Goal: Task Accomplishment & Management: Use online tool/utility

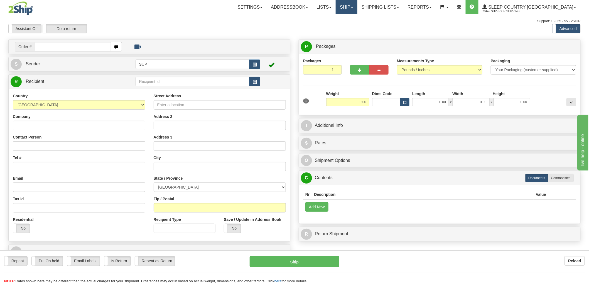
click at [357, 12] on link "Ship" at bounding box center [346, 7] width 21 height 14
click at [351, 27] on span "OnHold / Order Queue" at bounding box center [331, 26] width 39 height 4
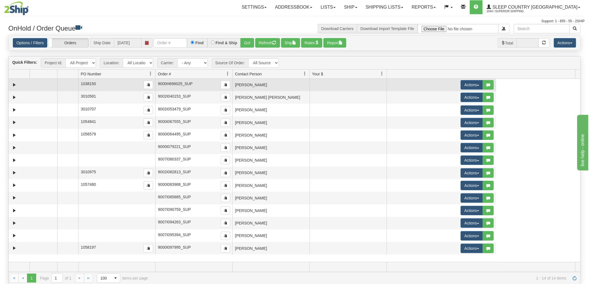
drag, startPoint x: 145, startPoint y: 74, endPoint x: 64, endPoint y: 81, distance: 81.0
click at [64, 81] on div "Quick Filters: Project Id: All Projects Location: All Locations SUP Carrier: - …" at bounding box center [294, 170] width 572 height 228
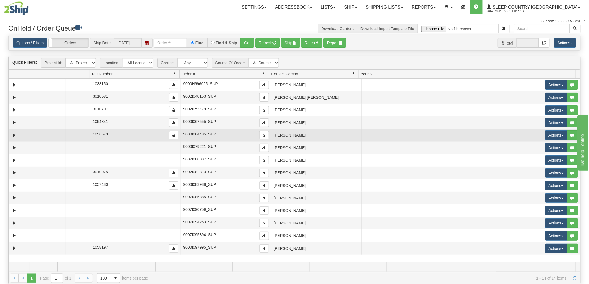
click at [311, 137] on td "[PERSON_NAME]" at bounding box center [316, 135] width 90 height 13
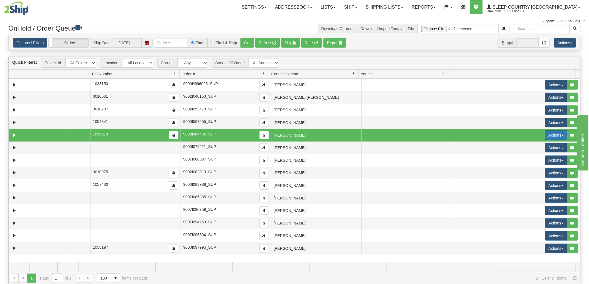
click at [545, 135] on button "Actions" at bounding box center [556, 134] width 22 height 9
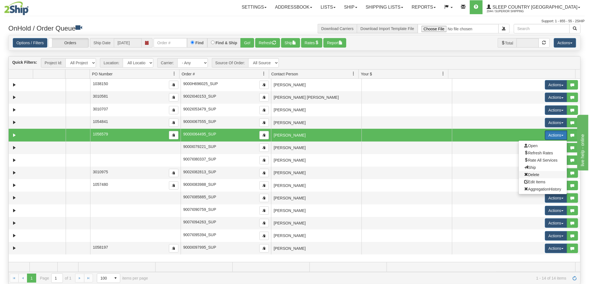
click at [527, 175] on span "Delete" at bounding box center [531, 175] width 15 height 4
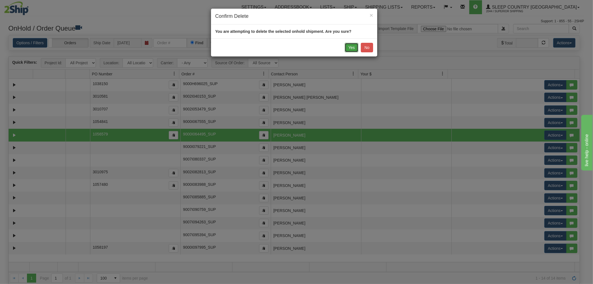
click at [355, 49] on button "Yes" at bounding box center [352, 47] width 14 height 9
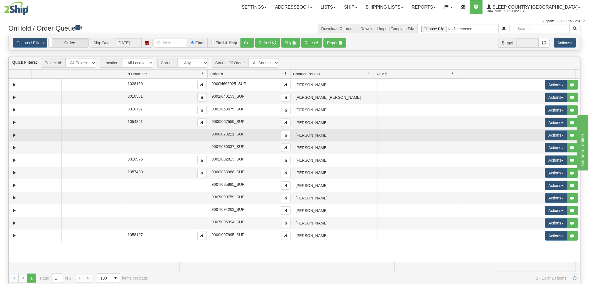
click at [326, 137] on td "[PERSON_NAME]" at bounding box center [335, 135] width 84 height 13
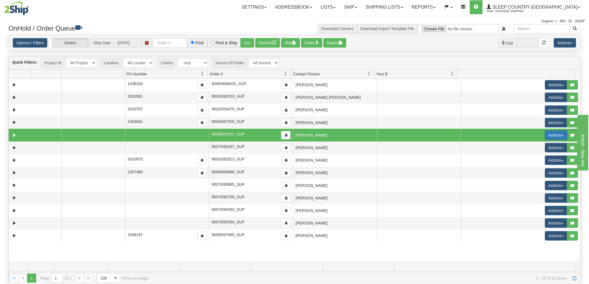
click at [548, 137] on button "Actions" at bounding box center [556, 134] width 22 height 9
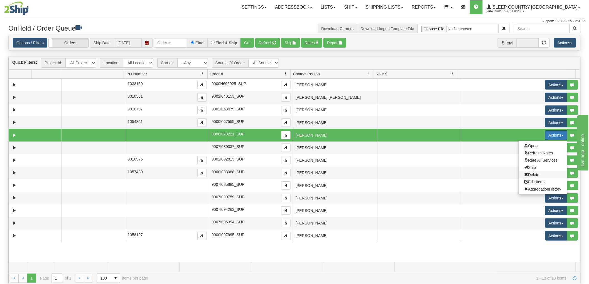
click at [529, 173] on span "Delete" at bounding box center [531, 175] width 15 height 4
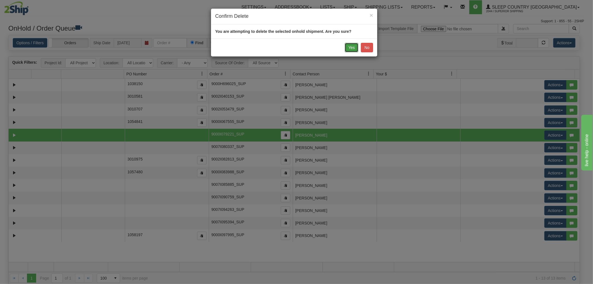
click at [353, 50] on button "Yes" at bounding box center [352, 47] width 14 height 9
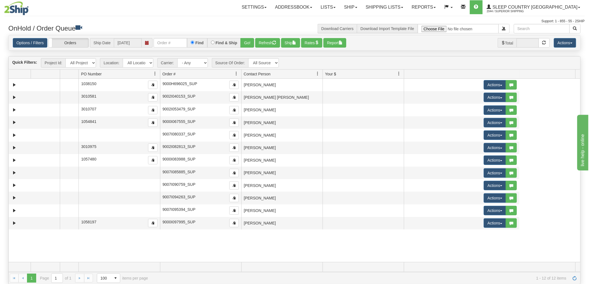
drag, startPoint x: 125, startPoint y: 73, endPoint x: 59, endPoint y: 76, distance: 66.0
click at [59, 76] on div "Aggregation Group Id Id Location Request Id Reply Id PO Number Order # Source O…" at bounding box center [292, 74] width 567 height 9
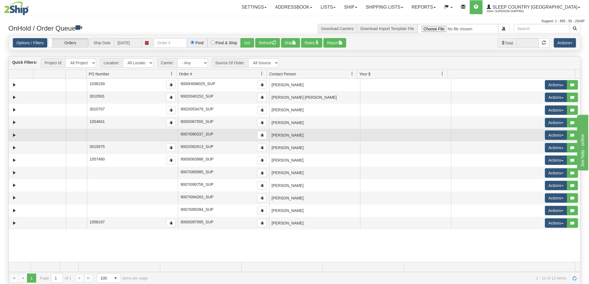
click at [308, 135] on td "[PERSON_NAME]" at bounding box center [314, 135] width 91 height 13
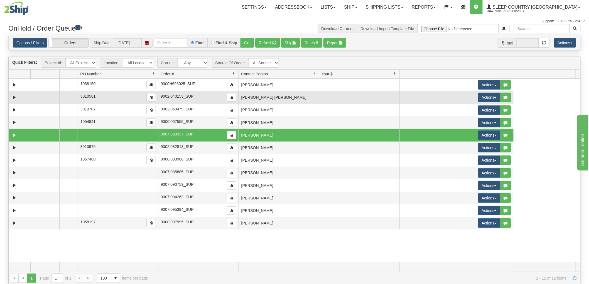
drag, startPoint x: 266, startPoint y: 73, endPoint x: 200, endPoint y: 92, distance: 68.4
click at [200, 92] on div "Quick Filters: Project Id: All Projects Location: All Locations SUP Carrier: - …" at bounding box center [294, 170] width 572 height 228
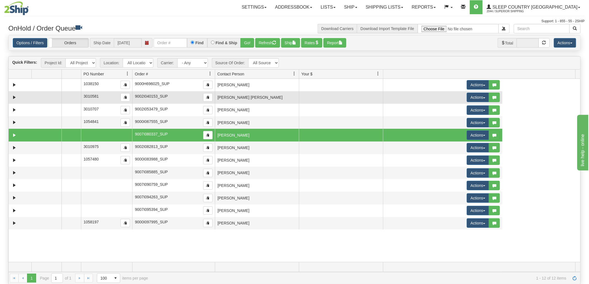
drag, startPoint x: 176, startPoint y: 72, endPoint x: 102, endPoint y: 91, distance: 76.6
click at [102, 91] on div "Quick Filters: Project Id: All Projects Location: All Locations SUP Carrier: - …" at bounding box center [294, 170] width 572 height 228
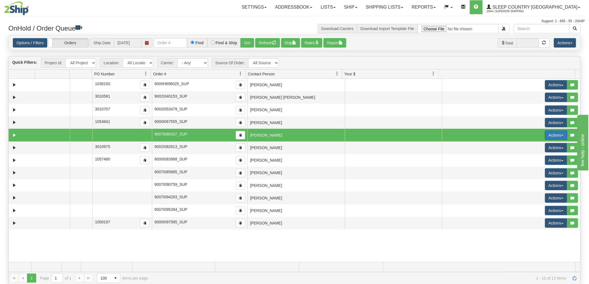
click at [545, 135] on button "Actions" at bounding box center [556, 134] width 22 height 9
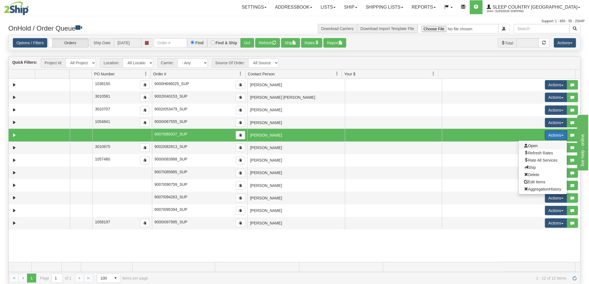
click at [524, 146] on span "Open" at bounding box center [530, 146] width 13 height 4
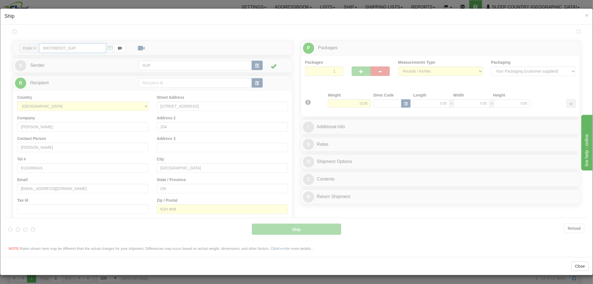
type input "14:52"
type input "16:00"
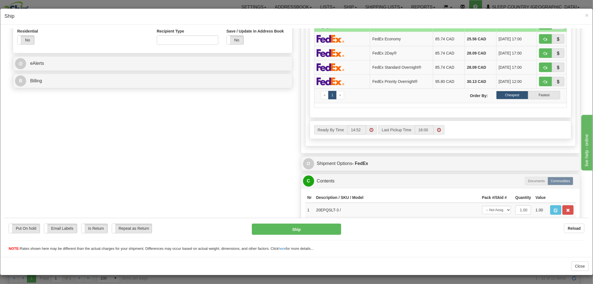
scroll to position [243, 0]
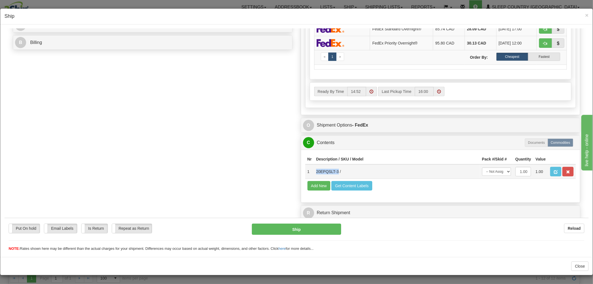
drag, startPoint x: 333, startPoint y: 165, endPoint x: 311, endPoint y: 165, distance: 22.3
click at [314, 165] on td "20EPQSLT-3 /" at bounding box center [397, 171] width 166 height 14
copy td "20EPQSLT-3"
click at [252, 117] on div "Order # 9007I080337_SUP S Sender" at bounding box center [297, 17] width 576 height 411
click at [586, 15] on span "×" at bounding box center [587, 15] width 3 height 6
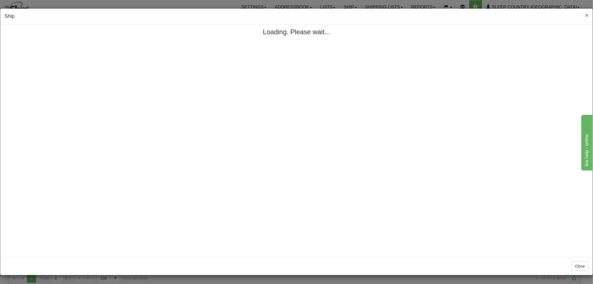
scroll to position [0, 0]
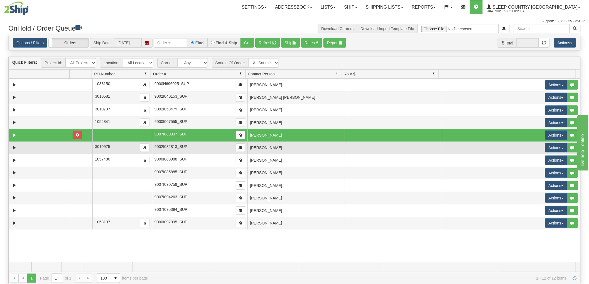
click at [285, 152] on td "[PERSON_NAME]" at bounding box center [295, 148] width 97 height 13
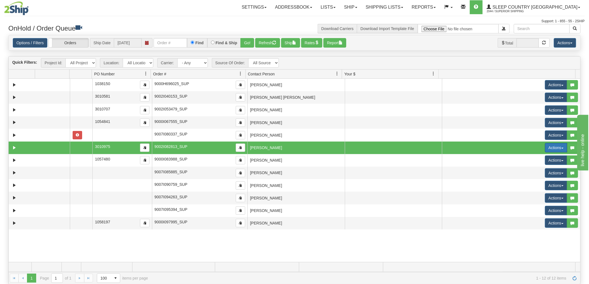
click at [545, 148] on button "Actions" at bounding box center [556, 147] width 22 height 9
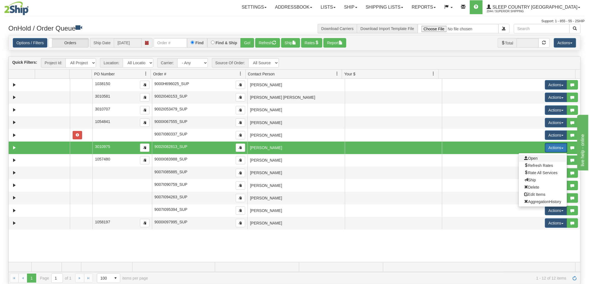
click at [526, 159] on span "Open" at bounding box center [530, 158] width 13 height 4
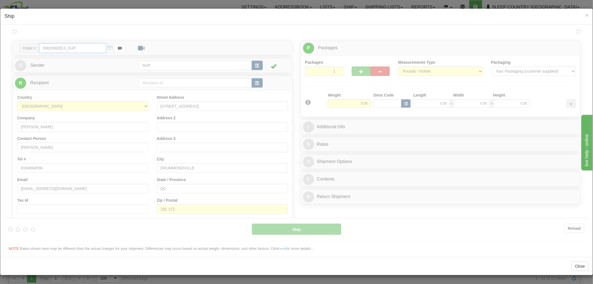
type input "14:53"
type input "16:00"
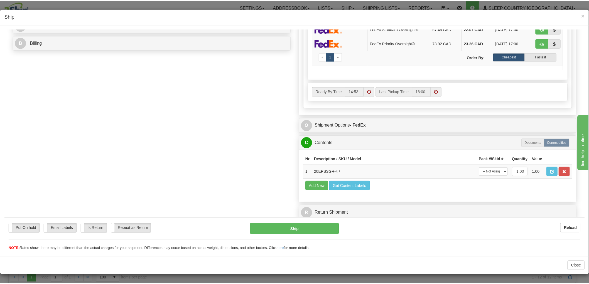
scroll to position [243, 0]
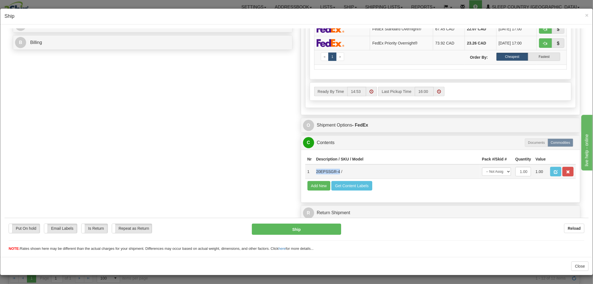
drag, startPoint x: 335, startPoint y: 166, endPoint x: 312, endPoint y: 165, distance: 22.8
click at [314, 165] on td "20EPSSGR-4 /" at bounding box center [397, 171] width 166 height 14
copy td "20EPSSGR-4"
click at [265, 114] on div "Order # 9002I082813_SUP S Sender" at bounding box center [297, 17] width 576 height 411
drag, startPoint x: 583, startPoint y: 15, endPoint x: 579, endPoint y: 16, distance: 4.3
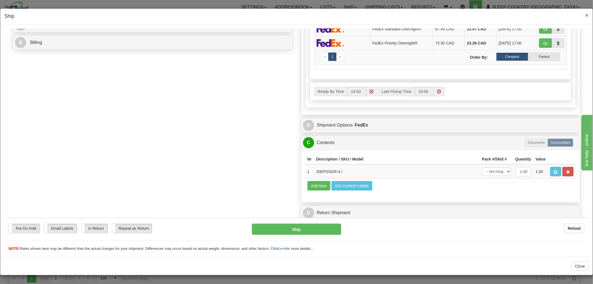
click at [586, 15] on span "×" at bounding box center [587, 15] width 3 height 6
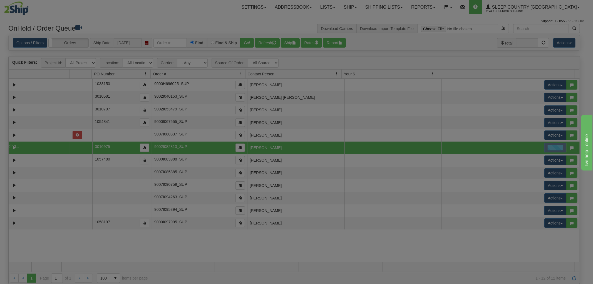
scroll to position [0, 0]
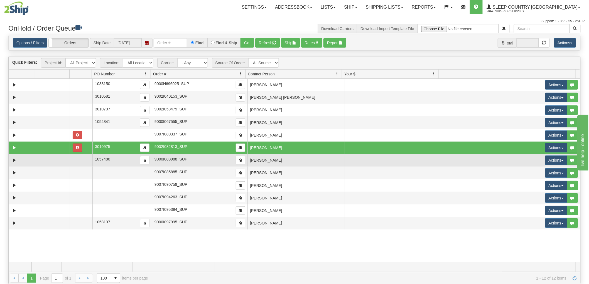
click at [271, 161] on td "[PERSON_NAME]" at bounding box center [295, 160] width 97 height 13
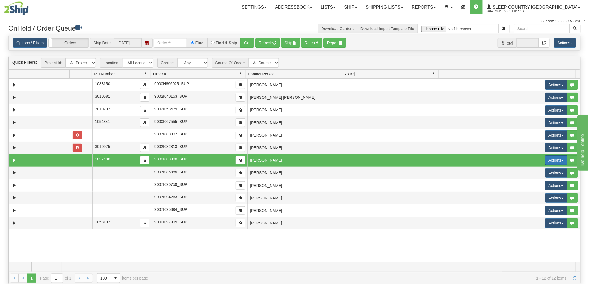
click at [545, 158] on button "Actions" at bounding box center [556, 160] width 22 height 9
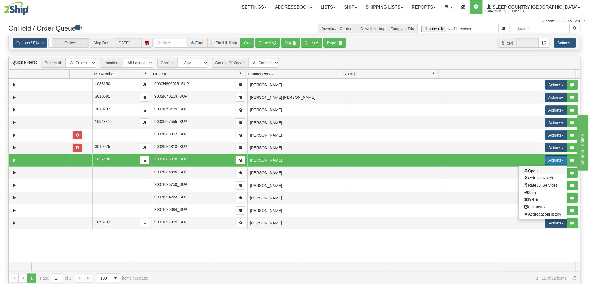
click at [525, 170] on span "Open" at bounding box center [530, 171] width 13 height 4
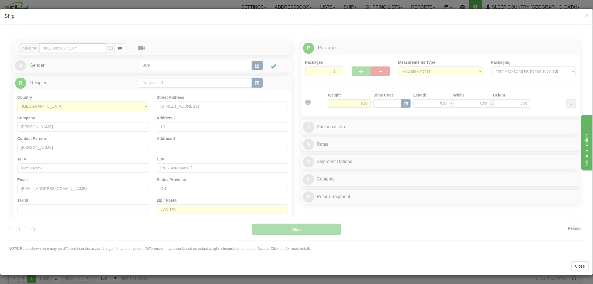
type input "14:53"
type input "16:00"
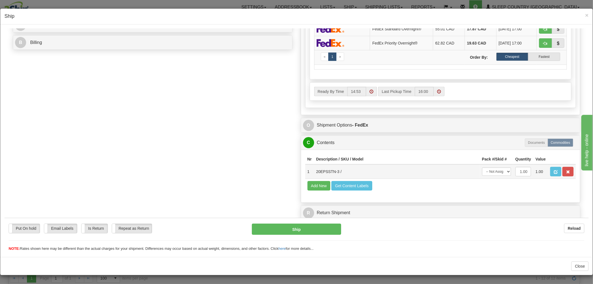
scroll to position [0, 0]
drag, startPoint x: 335, startPoint y: 166, endPoint x: 310, endPoint y: 161, distance: 25.2
click at [314, 164] on td "20EPSSTN-3 /" at bounding box center [397, 171] width 166 height 14
copy td "20EPSSTN-3"
click at [255, 124] on div "Order # 9000I083988_SUP S Sender" at bounding box center [297, 17] width 576 height 411
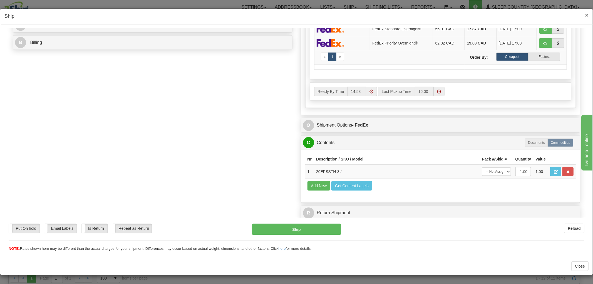
click at [586, 16] on span "×" at bounding box center [587, 15] width 3 height 6
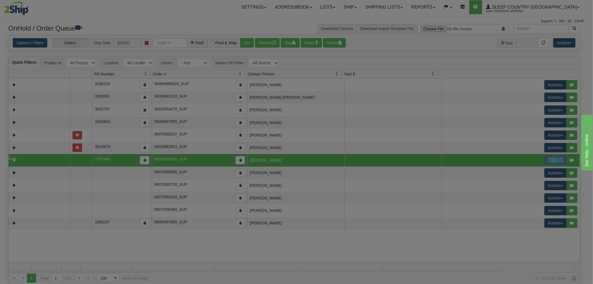
scroll to position [0, 0]
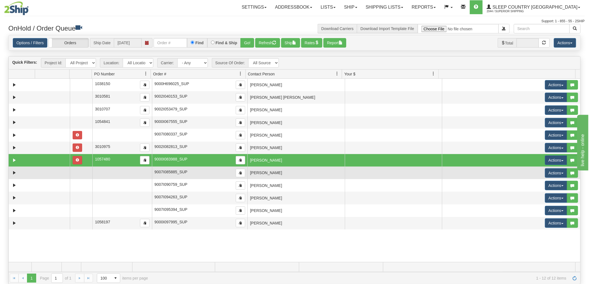
click at [267, 171] on td "[PERSON_NAME]" at bounding box center [295, 173] width 97 height 13
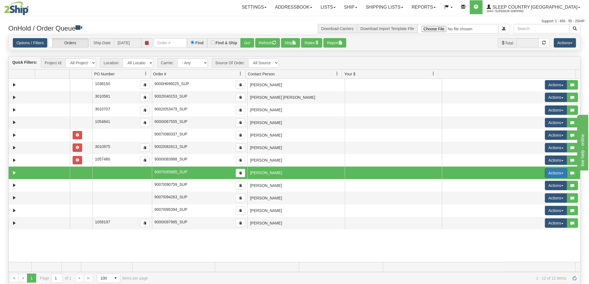
click at [547, 170] on button "Actions" at bounding box center [556, 172] width 22 height 9
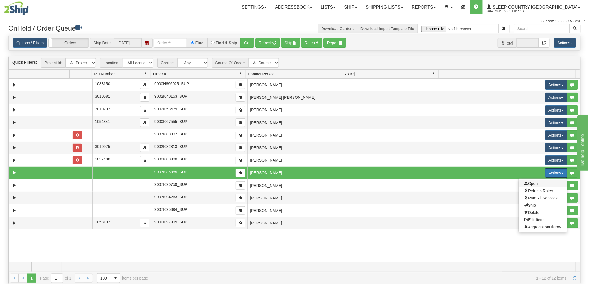
click at [528, 184] on span "Open" at bounding box center [530, 183] width 13 height 4
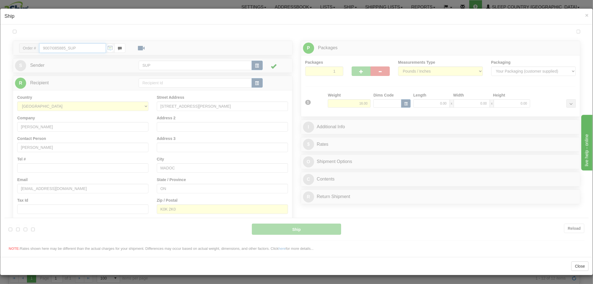
type input "14:53"
type input "16:00"
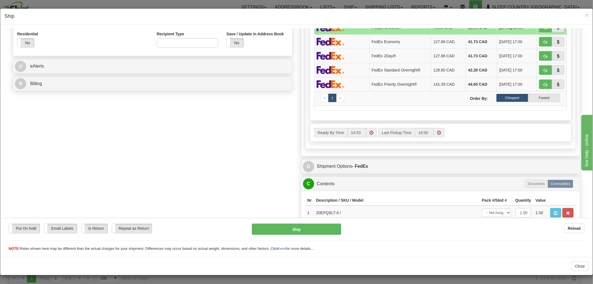
scroll to position [243, 0]
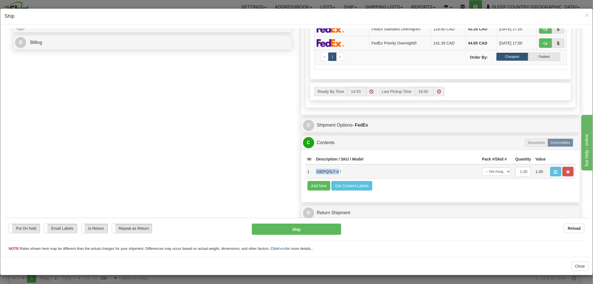
drag, startPoint x: 335, startPoint y: 167, endPoint x: 312, endPoint y: 165, distance: 22.6
click at [314, 165] on td "20EPQSLT-4 /" at bounding box center [397, 171] width 166 height 14
copy td "20EPQSLT-4"
click at [230, 129] on div "Order # 9007I085885_SUP S Sender" at bounding box center [297, 17] width 576 height 411
click at [586, 17] on span "×" at bounding box center [587, 15] width 3 height 6
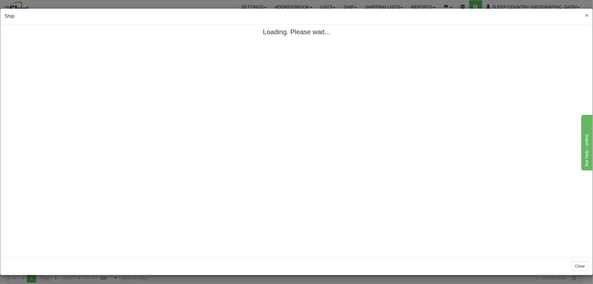
scroll to position [0, 0]
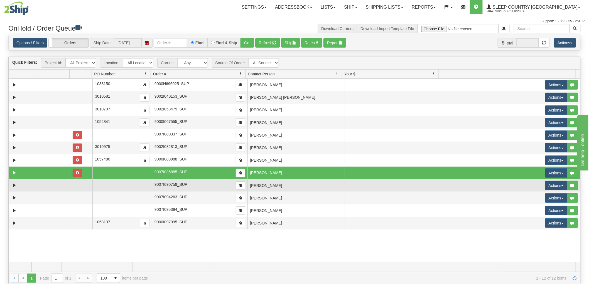
click at [277, 184] on td "[PERSON_NAME]" at bounding box center [295, 185] width 97 height 13
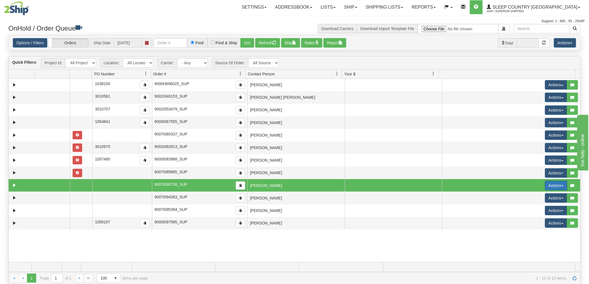
click at [545, 184] on button "Actions" at bounding box center [556, 185] width 22 height 9
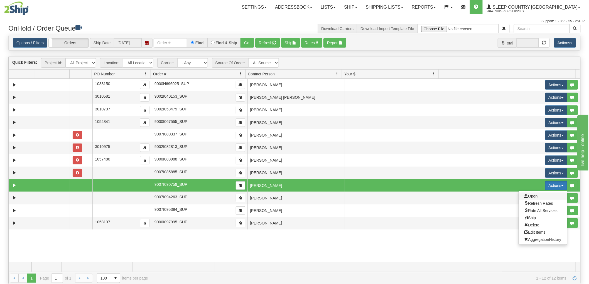
click at [524, 194] on span at bounding box center [526, 196] width 4 height 4
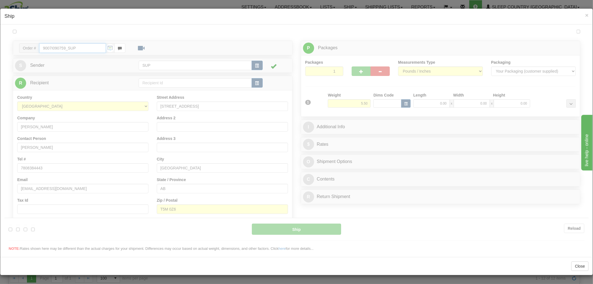
type input "14:54"
type input "16:00"
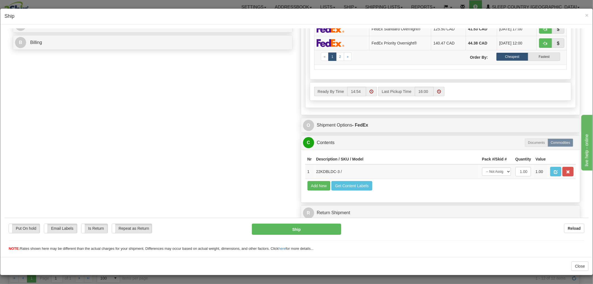
scroll to position [0, 0]
drag, startPoint x: 335, startPoint y: 164, endPoint x: 310, endPoint y: 167, distance: 24.9
click at [314, 167] on td "22KDBLDC-3 /" at bounding box center [397, 171] width 166 height 14
copy td "22KDBLDC-3"
click at [274, 137] on div "Order # 9007I090759_SUP S Sender" at bounding box center [297, 17] width 576 height 411
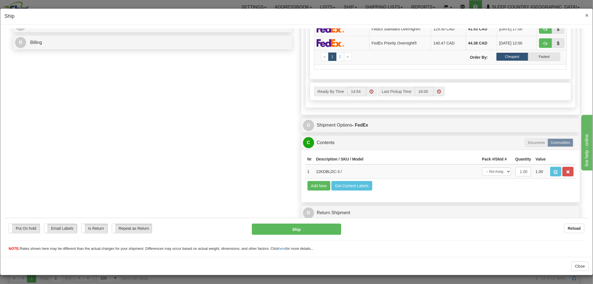
click at [586, 12] on span "×" at bounding box center [587, 15] width 3 height 6
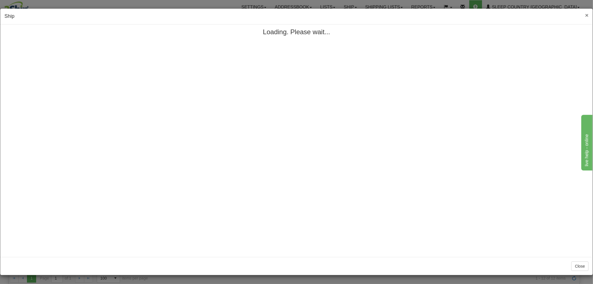
scroll to position [0, 0]
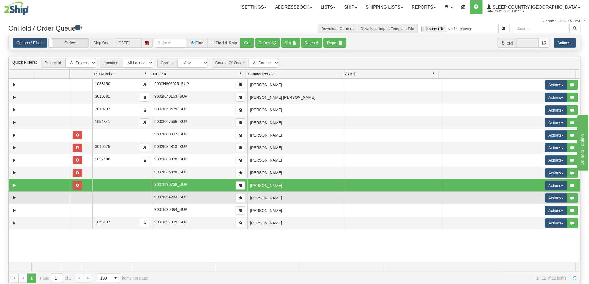
click at [287, 201] on td "[PERSON_NAME]" at bounding box center [295, 198] width 97 height 13
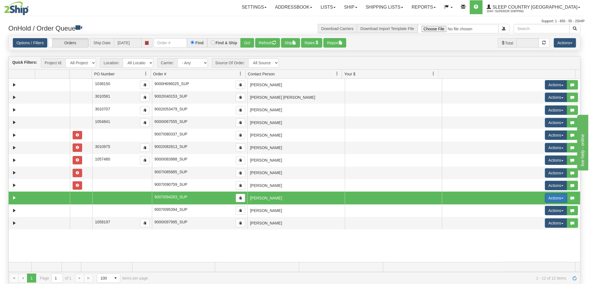
click at [545, 198] on button "Actions" at bounding box center [556, 197] width 22 height 9
click at [524, 208] on span "Open" at bounding box center [530, 208] width 13 height 4
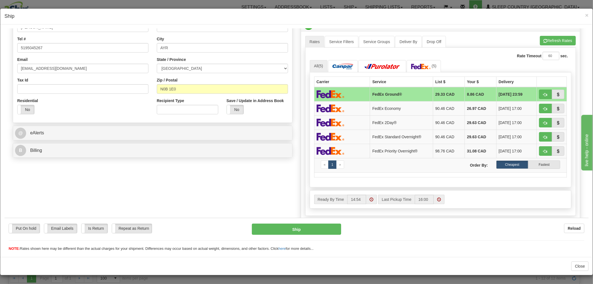
scroll to position [243, 0]
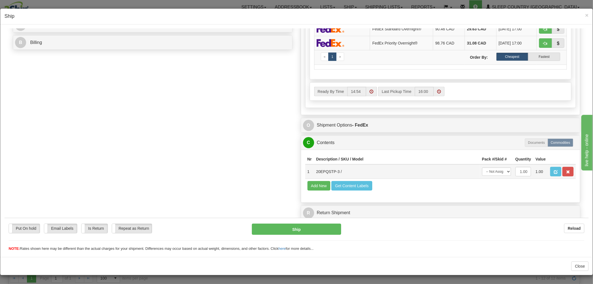
drag, startPoint x: 334, startPoint y: 165, endPoint x: 319, endPoint y: 165, distance: 15.0
click at [319, 165] on td "20EPQSTP-3 /" at bounding box center [397, 171] width 166 height 14
drag, startPoint x: 334, startPoint y: 167, endPoint x: 312, endPoint y: 166, distance: 22.3
click at [314, 166] on td "20EPQSTP-3 /" at bounding box center [397, 171] width 166 height 14
copy td "20EPQSTP-3"
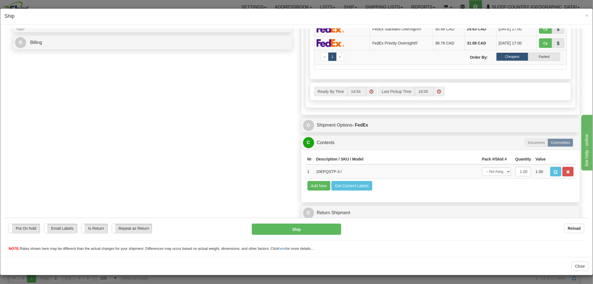
click at [259, 112] on div "Order # 9007I094263_SUP S Sender" at bounding box center [297, 17] width 576 height 411
click at [586, 15] on span "×" at bounding box center [587, 15] width 3 height 6
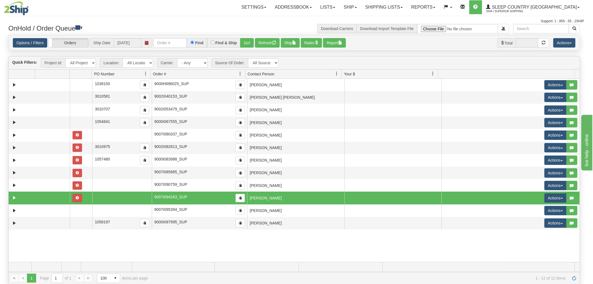
scroll to position [0, 0]
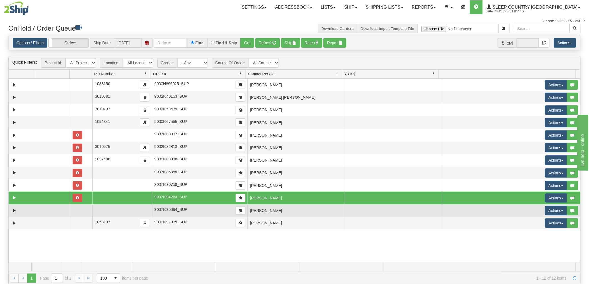
click at [349, 210] on td at bounding box center [393, 210] width 97 height 13
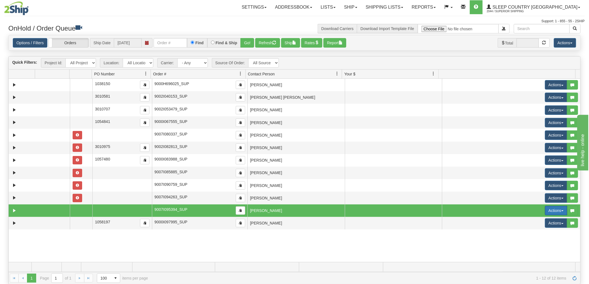
click at [545, 210] on button "Actions" at bounding box center [556, 210] width 22 height 9
click at [528, 221] on span "Open" at bounding box center [530, 221] width 13 height 4
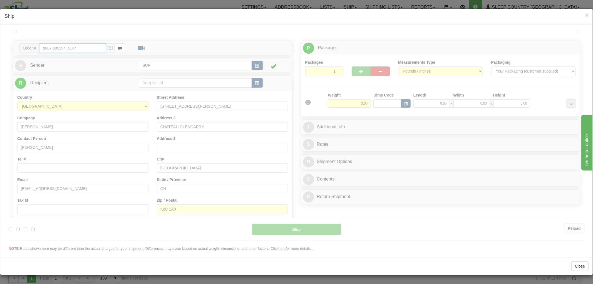
type input "14:55"
type input "16:00"
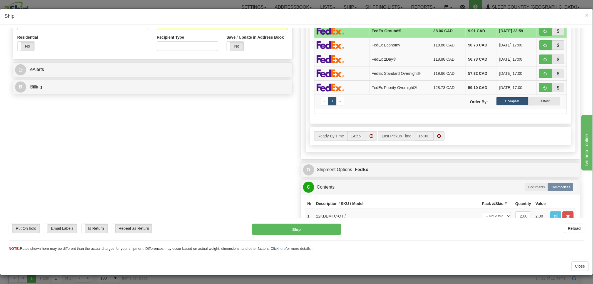
scroll to position [243, 0]
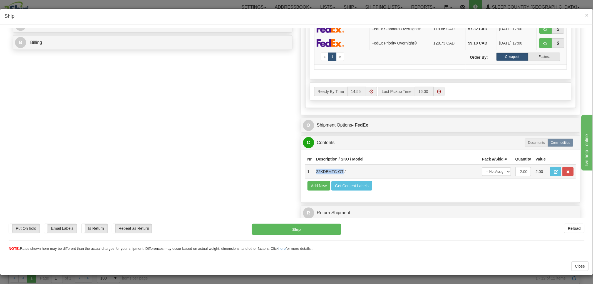
drag, startPoint x: 339, startPoint y: 166, endPoint x: 311, endPoint y: 166, distance: 27.5
click at [314, 166] on td "22KDEMTC-OT /" at bounding box center [397, 171] width 166 height 14
copy td "22KDEMTC-OT"
click at [263, 138] on div "Order # 9007I095394_SUP S Sender" at bounding box center [297, 17] width 576 height 411
click at [586, 13] on span "×" at bounding box center [587, 15] width 3 height 6
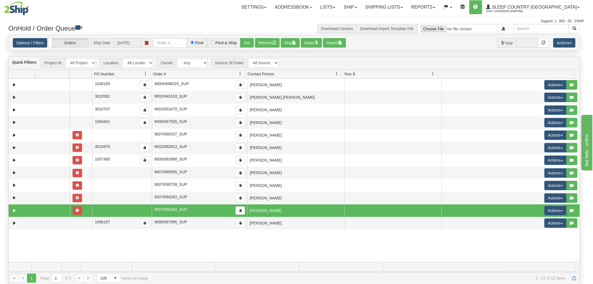
scroll to position [0, 0]
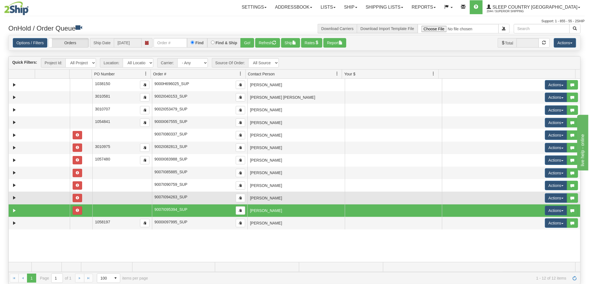
click at [289, 196] on td "[PERSON_NAME]" at bounding box center [295, 198] width 97 height 13
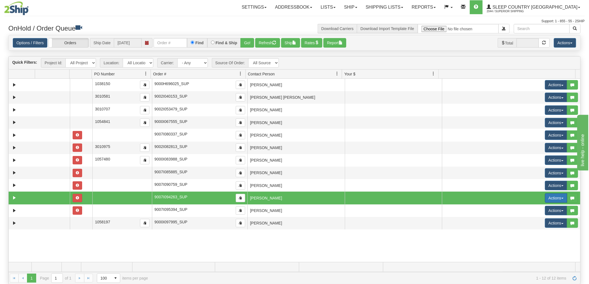
click at [545, 196] on button "Actions" at bounding box center [556, 197] width 22 height 9
click at [524, 208] on span at bounding box center [526, 208] width 4 height 4
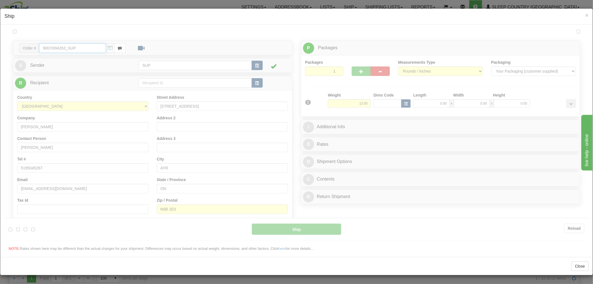
type input "14:55"
type input "16:00"
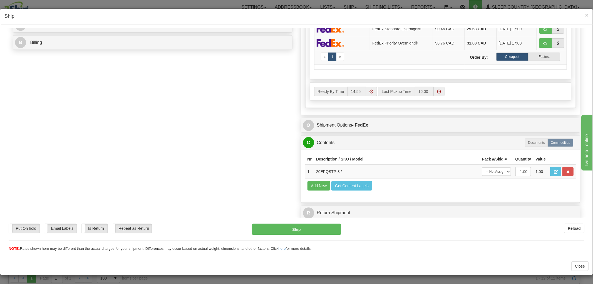
scroll to position [243, 0]
click at [586, 16] on span "×" at bounding box center [587, 15] width 3 height 6
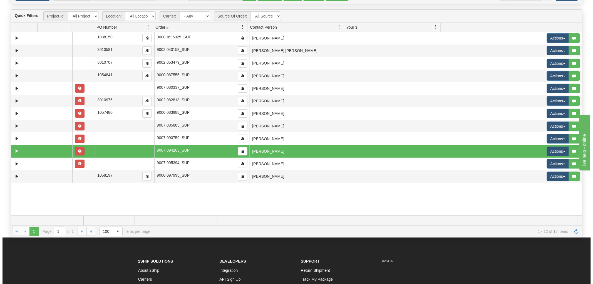
scroll to position [115, 0]
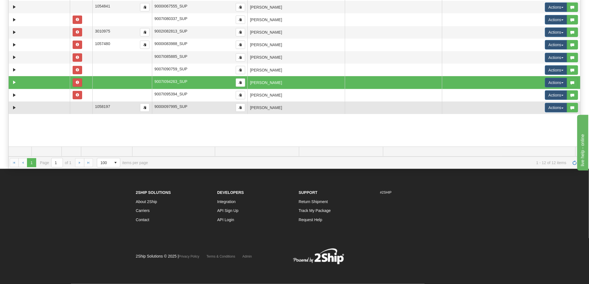
click at [311, 111] on td "[PERSON_NAME]" at bounding box center [295, 108] width 97 height 13
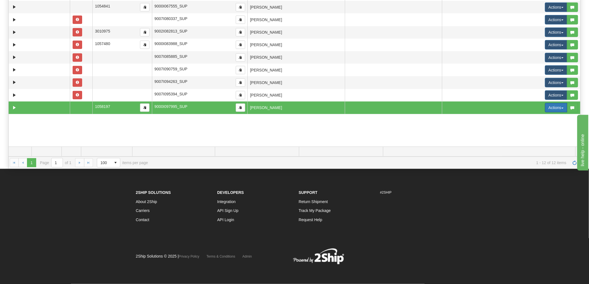
click at [550, 109] on button "Actions" at bounding box center [556, 107] width 22 height 9
click at [531, 117] on span "Open" at bounding box center [530, 118] width 13 height 4
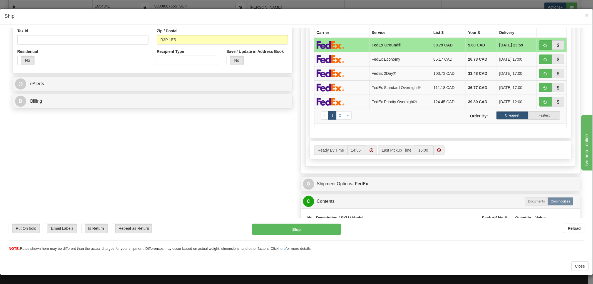
scroll to position [243, 0]
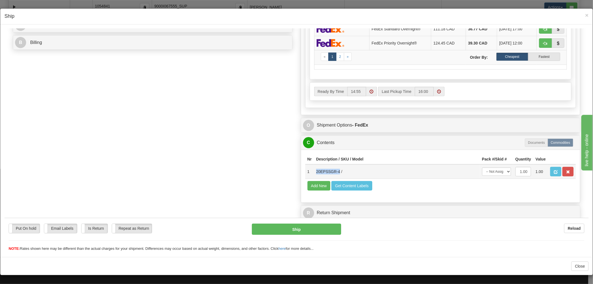
drag, startPoint x: 336, startPoint y: 167, endPoint x: 308, endPoint y: 165, distance: 27.9
click at [308, 165] on tr "1 20EPSSGR-4 / -- Not Assigned -- Package 1 1.00 1.00" at bounding box center [440, 171] width 271 height 14
copy tr "20EPSSGR-4"
